Goal: Information Seeking & Learning: Learn about a topic

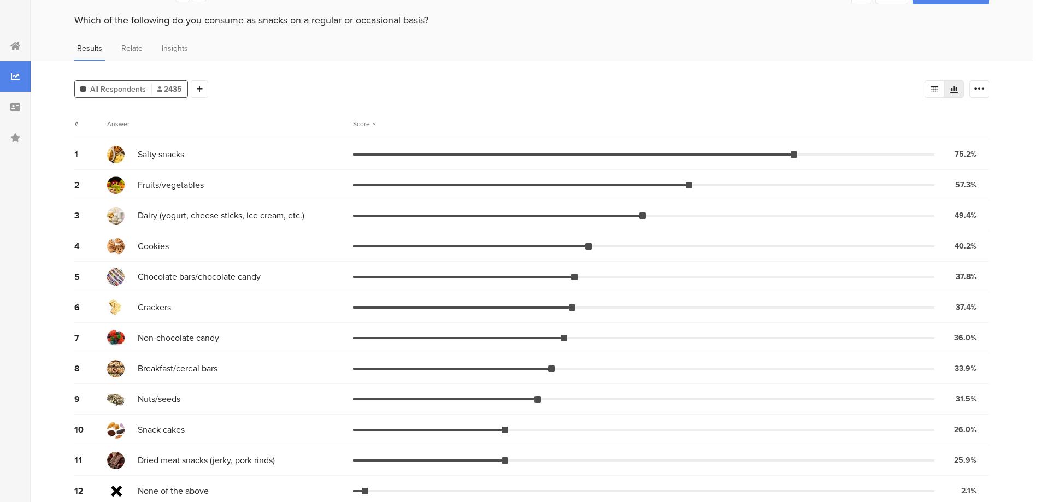
scroll to position [42, 0]
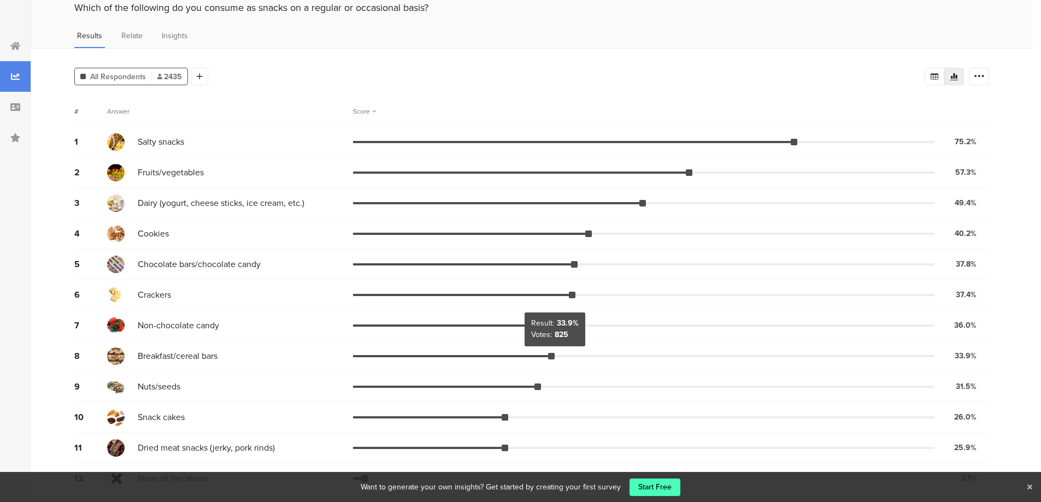
drag, startPoint x: 553, startPoint y: 356, endPoint x: 613, endPoint y: 358, distance: 59.6
click at [613, 358] on div "8 Breakfast/cereal bars 33.9% 825 votes" at bounding box center [531, 356] width 915 height 31
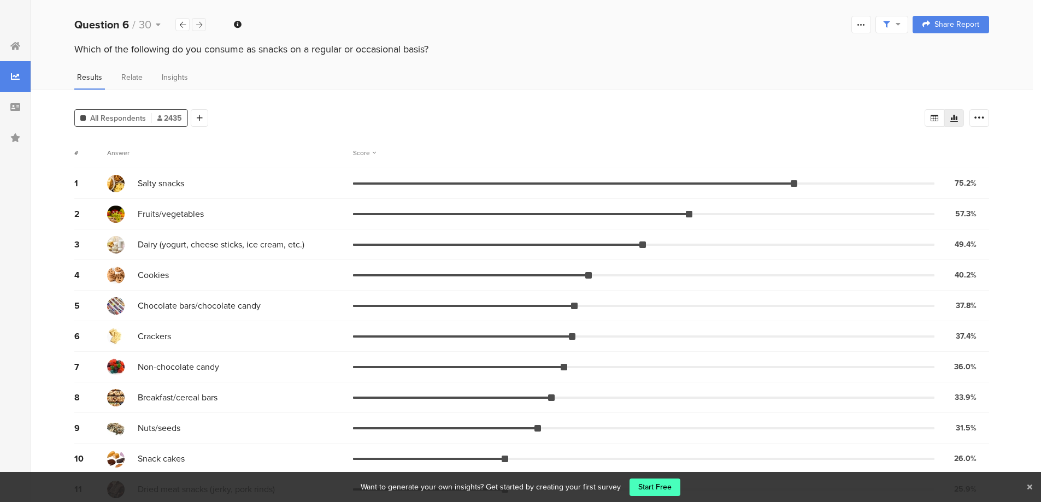
click at [198, 24] on icon at bounding box center [199, 24] width 6 height 7
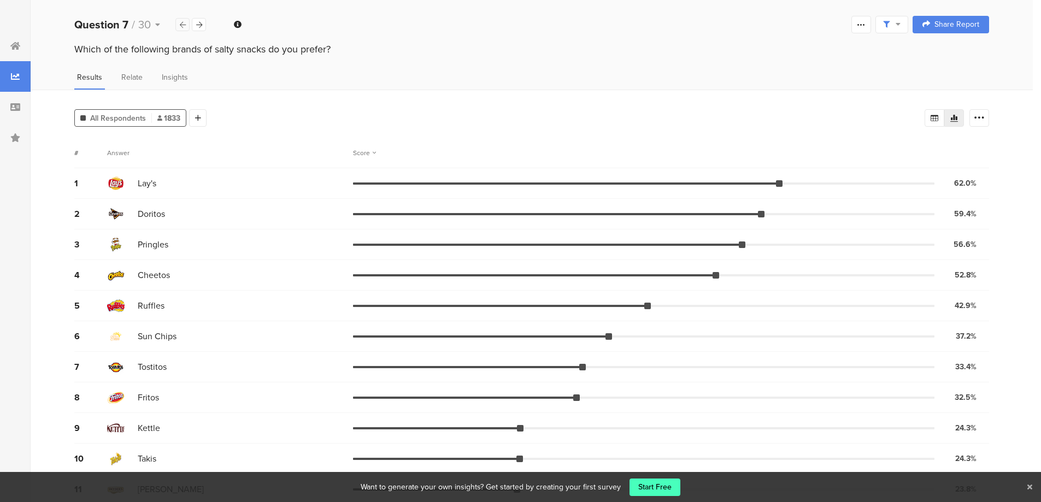
click at [187, 24] on div at bounding box center [182, 24] width 14 height 13
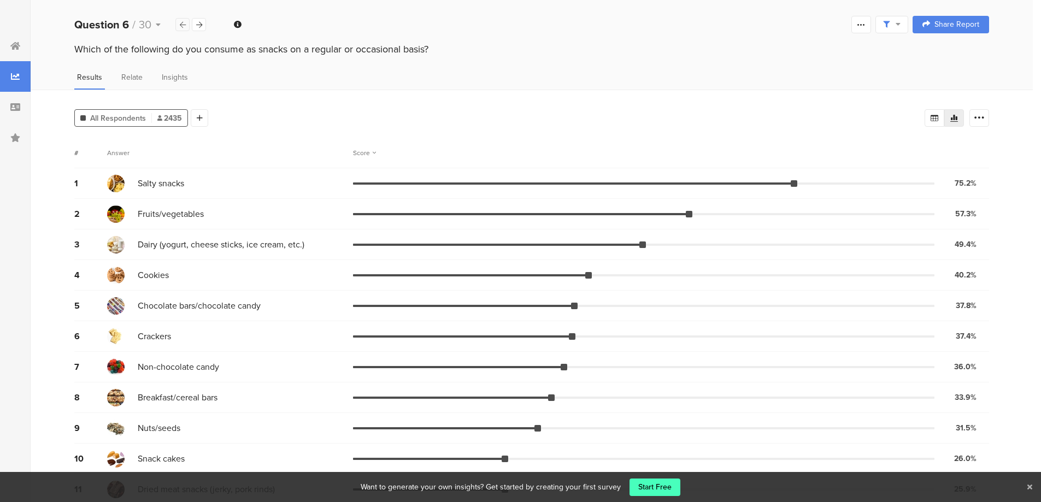
click at [187, 24] on div at bounding box center [182, 24] width 14 height 13
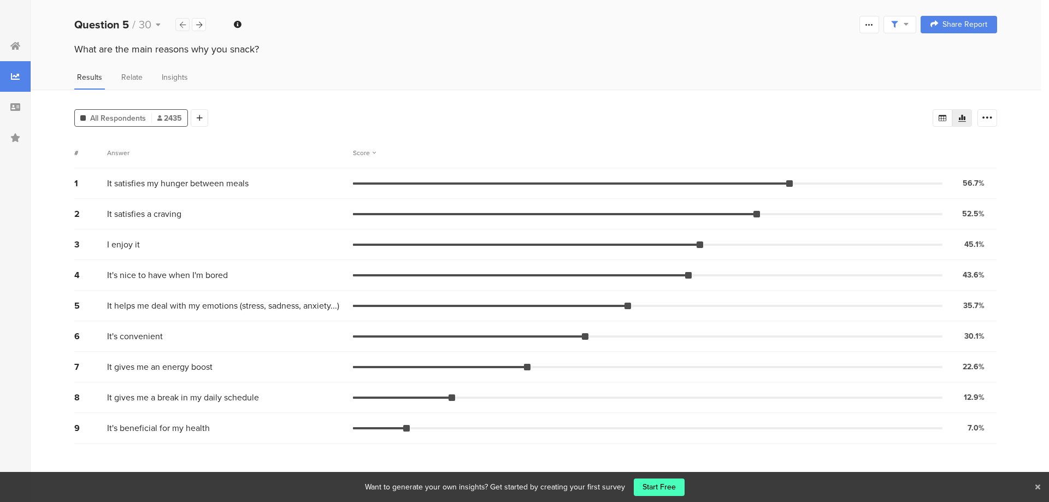
click at [187, 24] on div at bounding box center [182, 24] width 14 height 13
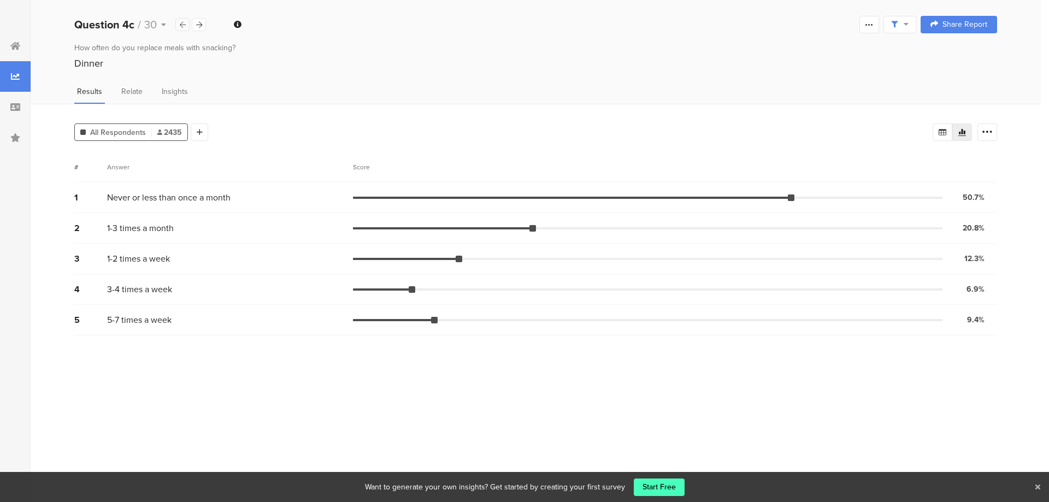
click at [187, 25] on div at bounding box center [182, 24] width 14 height 13
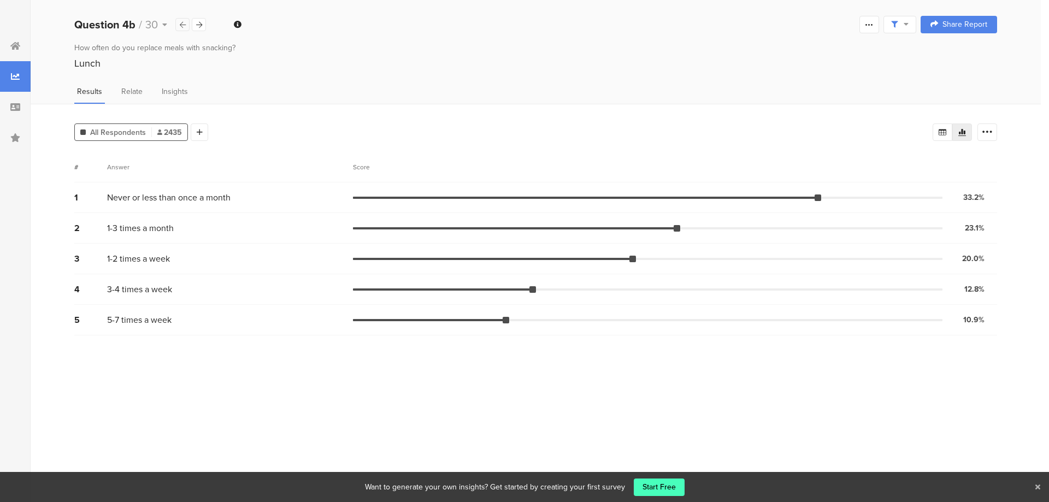
click at [187, 25] on div at bounding box center [182, 24] width 14 height 13
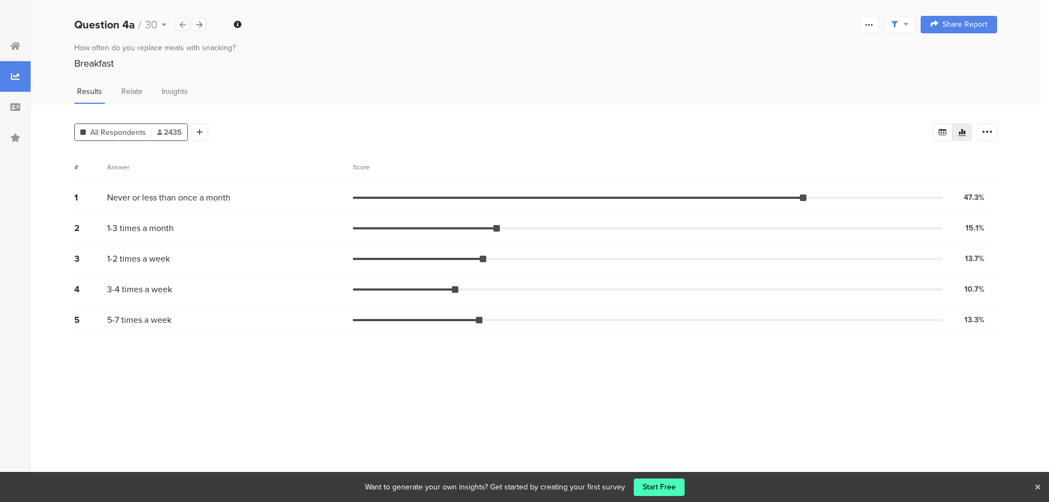
click at [187, 25] on div at bounding box center [182, 24] width 14 height 13
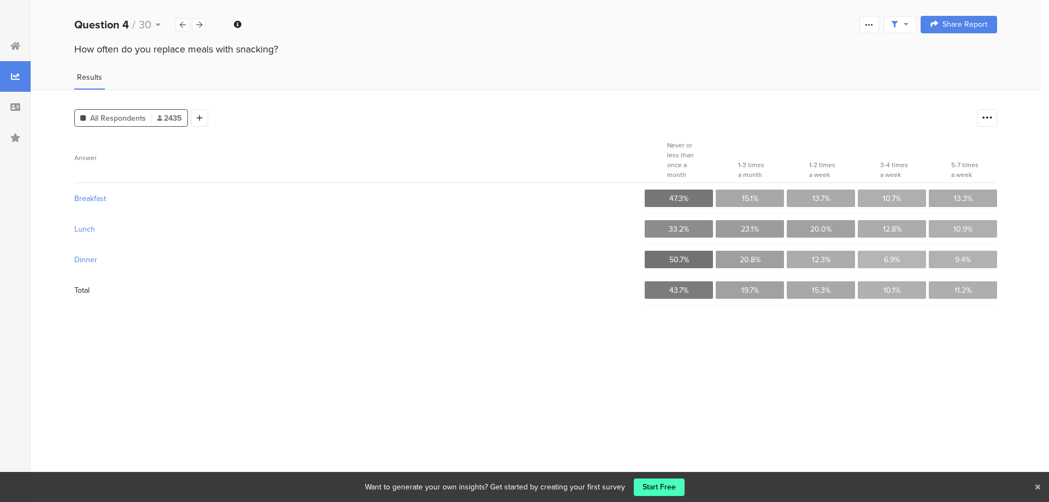
click at [126, 116] on span "All Respondents" at bounding box center [118, 118] width 56 height 11
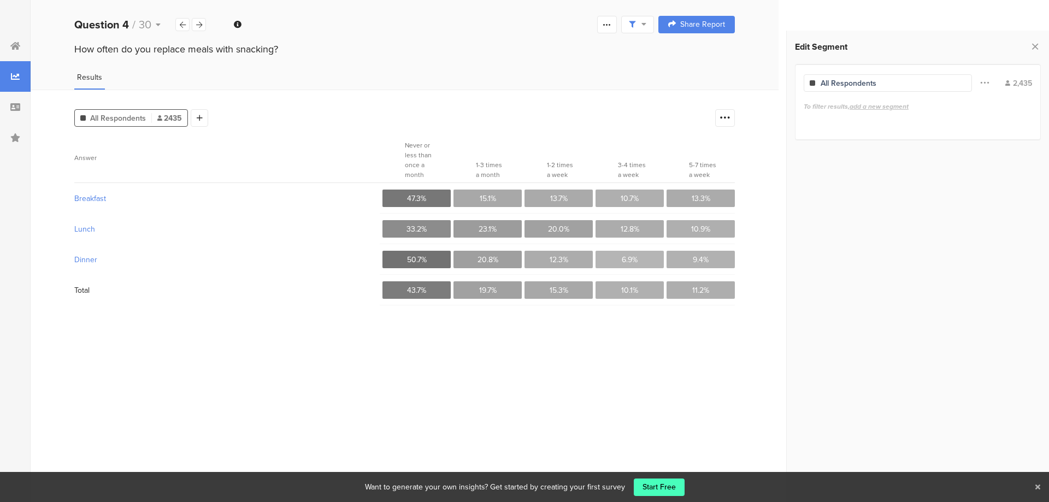
click at [594, 350] on section "Answer Never or less than once a month 1-3 times a month 1-2 times a week 3-4 t…" at bounding box center [404, 316] width 661 height 356
click at [839, 85] on div "All Respondents" at bounding box center [849, 83] width 56 height 11
click at [868, 107] on span "add a new segment" at bounding box center [879, 107] width 59 height 10
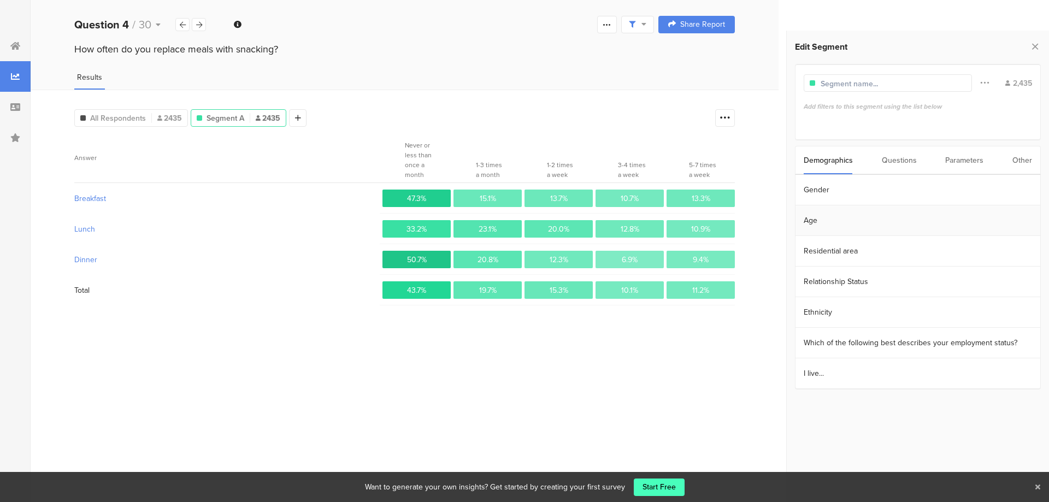
click at [826, 220] on section "Age" at bounding box center [918, 221] width 245 height 31
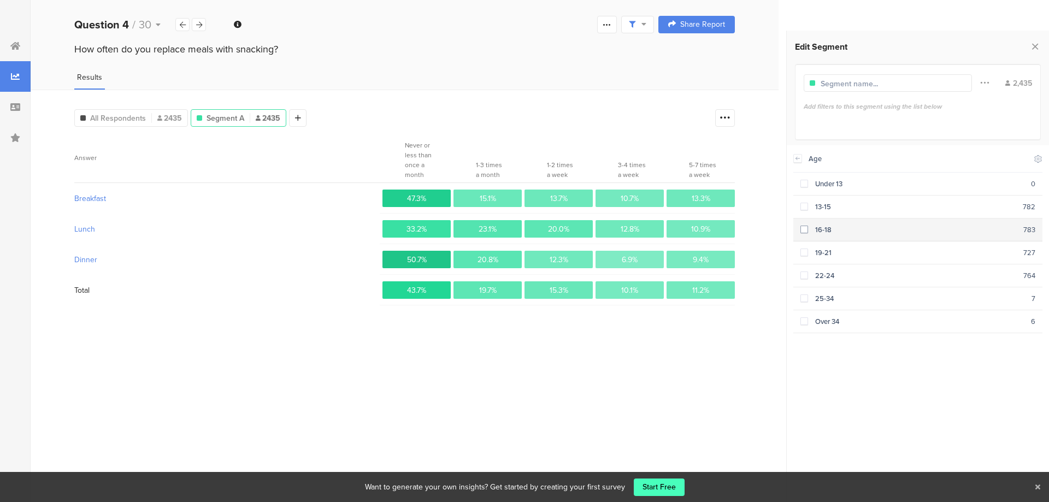
click at [803, 232] on span at bounding box center [805, 230] width 8 height 9
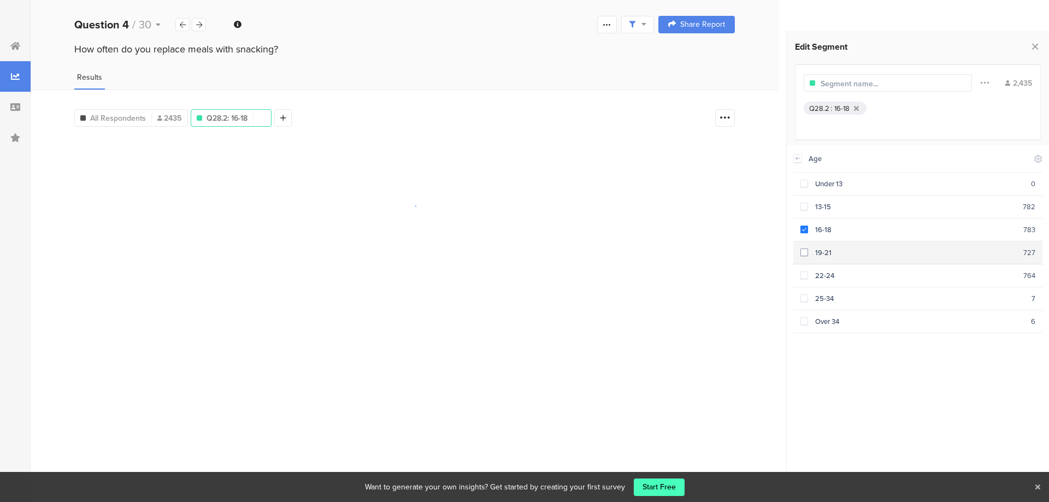
click at [801, 253] on span at bounding box center [805, 253] width 8 height 8
click at [804, 273] on span at bounding box center [805, 276] width 8 height 8
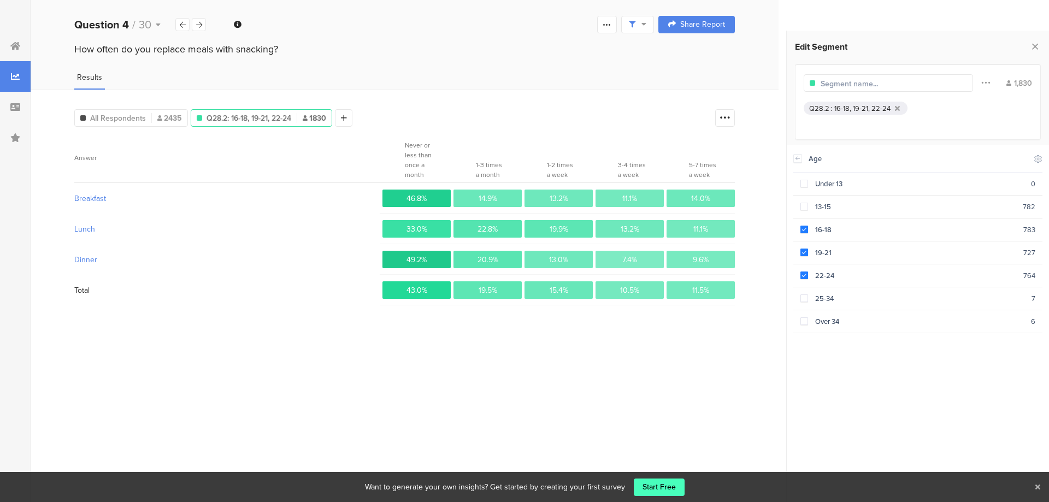
click at [856, 365] on div "Age Include Respondents Under 13 0 13-15 782 16-18 783 19-21 727 22-24 764 25-3…" at bounding box center [918, 320] width 249 height 350
click at [519, 379] on section "Answer Never or less than once a month 1-3 times a month 1-2 times a week 3-4 t…" at bounding box center [404, 316] width 661 height 356
click at [182, 24] on icon at bounding box center [183, 24] width 6 height 7
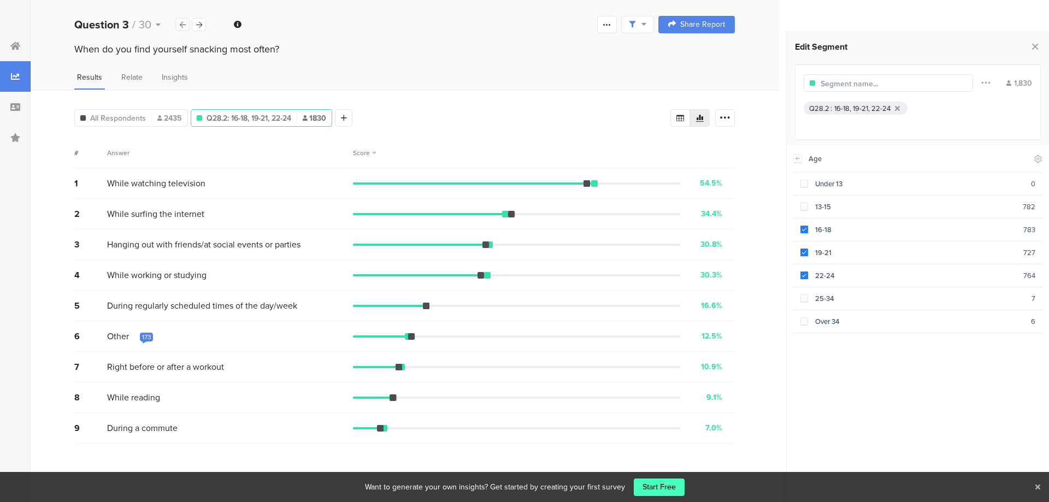
click at [182, 24] on icon at bounding box center [183, 24] width 6 height 7
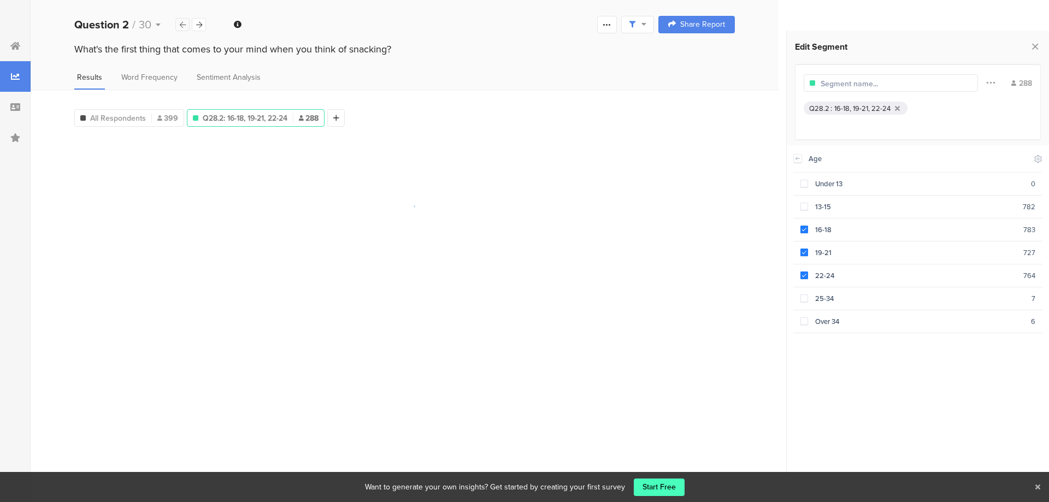
click at [182, 24] on icon at bounding box center [183, 24] width 6 height 7
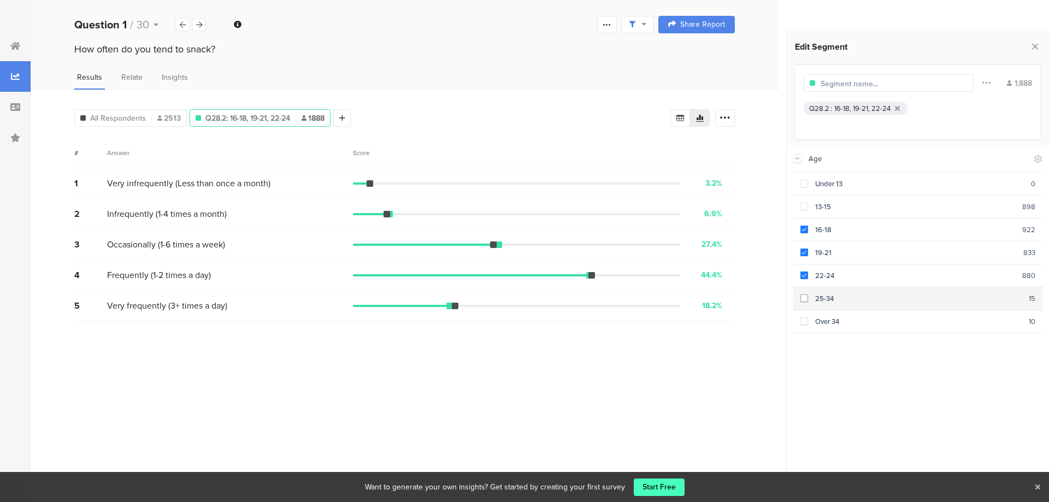
click at [805, 297] on span at bounding box center [805, 299] width 8 height 8
click at [808, 318] on span at bounding box center [805, 322] width 8 height 8
click at [806, 319] on span at bounding box center [805, 322] width 8 height 8
click at [803, 296] on span at bounding box center [805, 299] width 8 height 8
drag, startPoint x: 593, startPoint y: 274, endPoint x: 605, endPoint y: 275, distance: 12.1
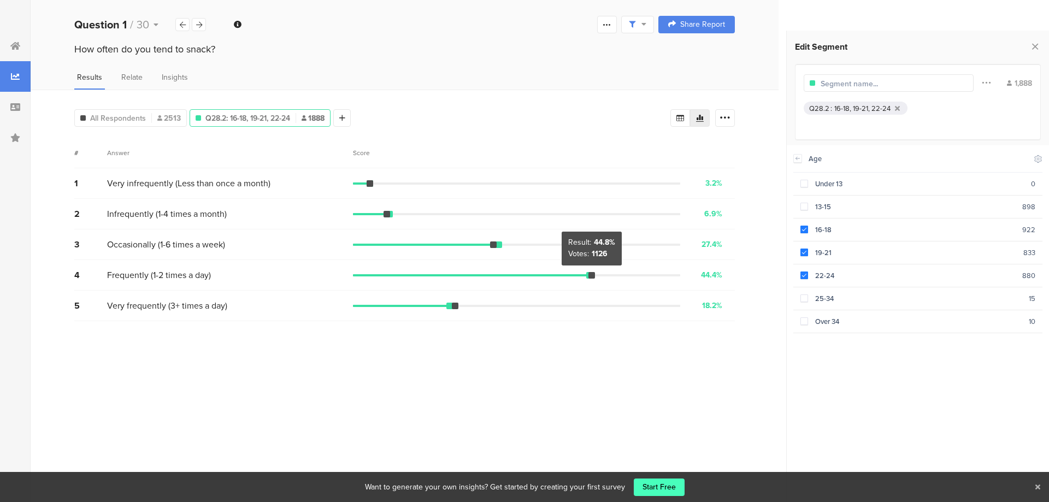
click at [605, 275] on div at bounding box center [516, 275] width 327 height 2
click at [198, 24] on icon at bounding box center [199, 24] width 6 height 7
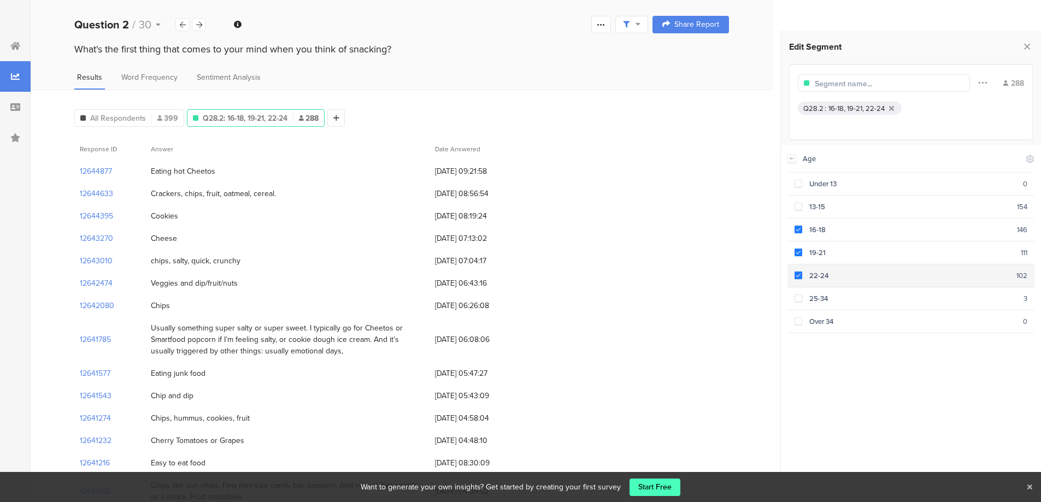
click at [797, 275] on span at bounding box center [799, 276] width 8 height 8
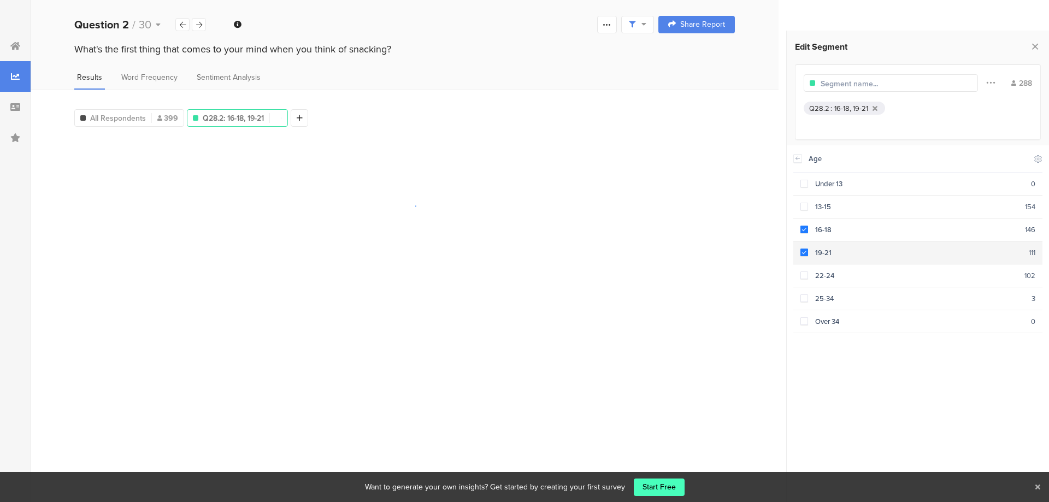
click at [802, 252] on span at bounding box center [805, 253] width 8 height 8
click at [806, 231] on span at bounding box center [805, 230] width 8 height 8
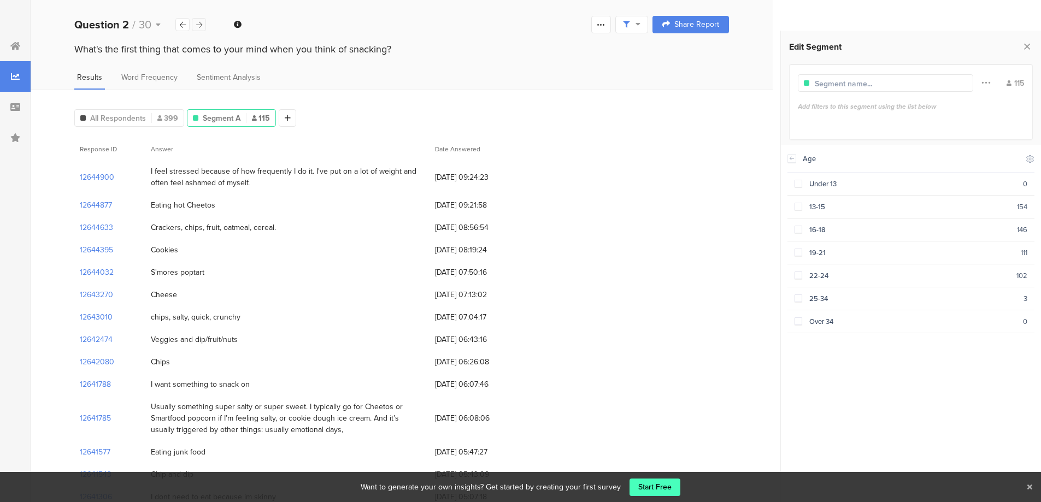
click at [197, 24] on icon at bounding box center [199, 24] width 6 height 7
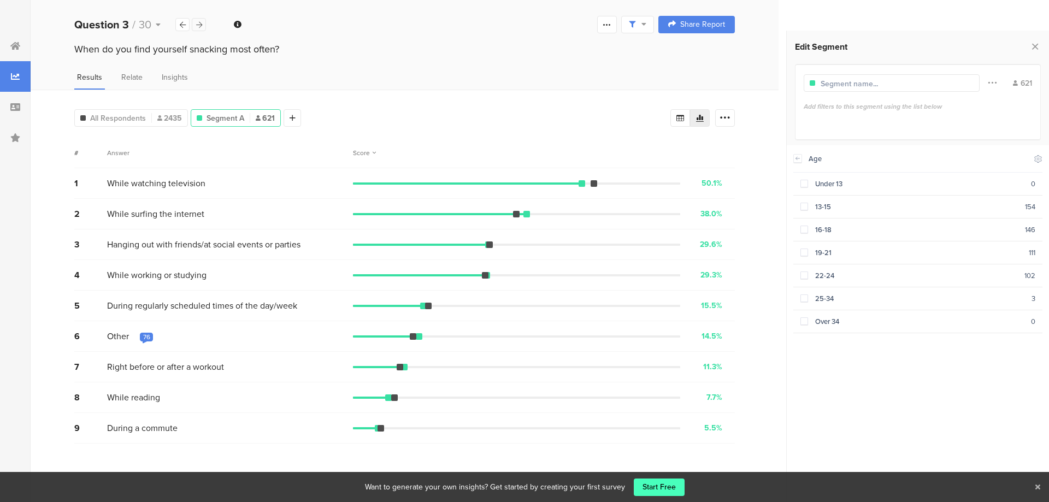
click at [197, 24] on icon at bounding box center [199, 24] width 6 height 7
